Goal: Information Seeking & Learning: Learn about a topic

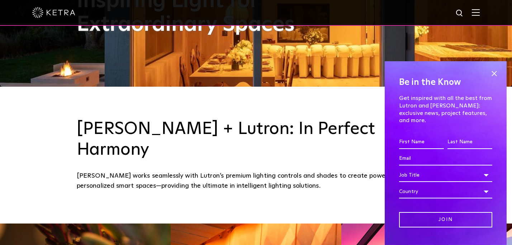
scroll to position [178, 0]
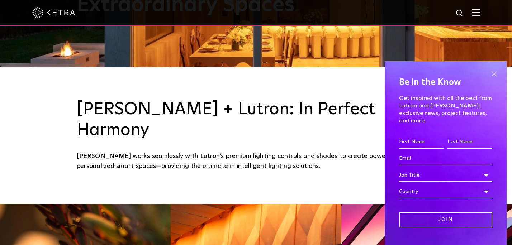
click at [493, 74] on span at bounding box center [493, 73] width 11 height 11
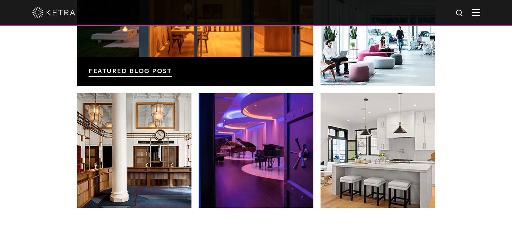
scroll to position [1294, 0]
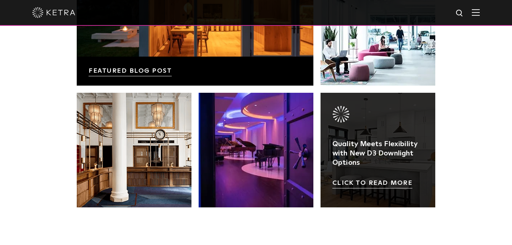
click at [364, 161] on link at bounding box center [377, 150] width 115 height 115
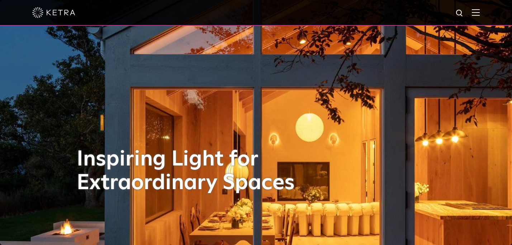
click at [475, 13] on img at bounding box center [475, 12] width 8 height 7
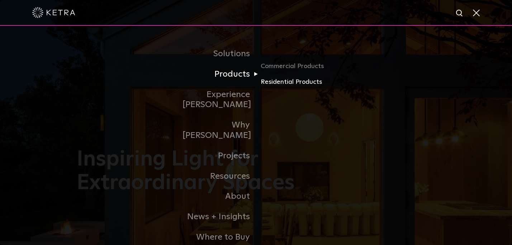
click at [263, 82] on link "Residential Products" at bounding box center [294, 82] width 69 height 10
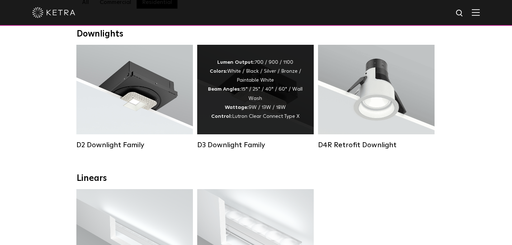
scroll to position [70, 0]
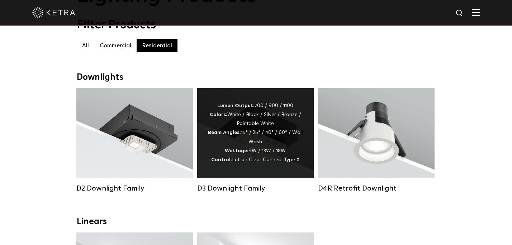
click at [254, 127] on div "Lumen Output: 700 / 900 / 1100 Colors: White / Black / Silver / Bronze / Painta…" at bounding box center [255, 132] width 95 height 63
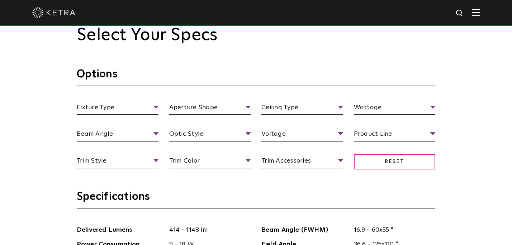
scroll to position [618, 0]
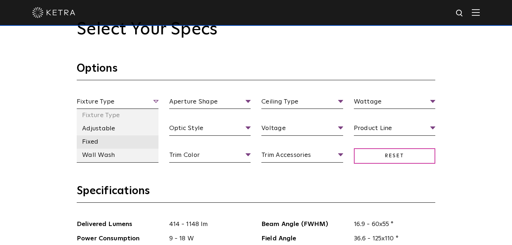
click at [95, 141] on li "Fixed" at bounding box center [118, 141] width 82 height 13
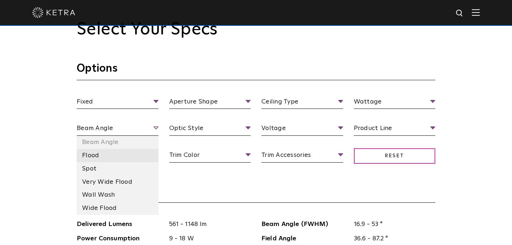
click at [107, 153] on li "Flood" at bounding box center [118, 155] width 82 height 13
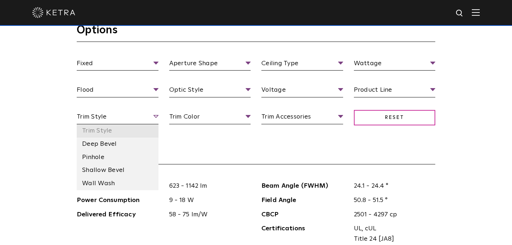
scroll to position [664, 0]
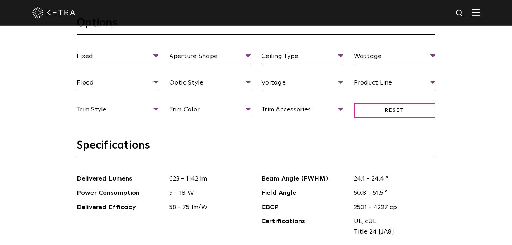
click at [192, 151] on h3 "Specifications" at bounding box center [256, 148] width 358 height 19
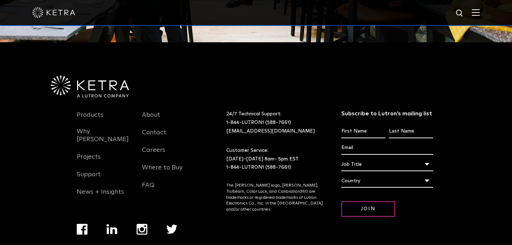
scroll to position [1536, 0]
